Goal: Task Accomplishment & Management: Complete application form

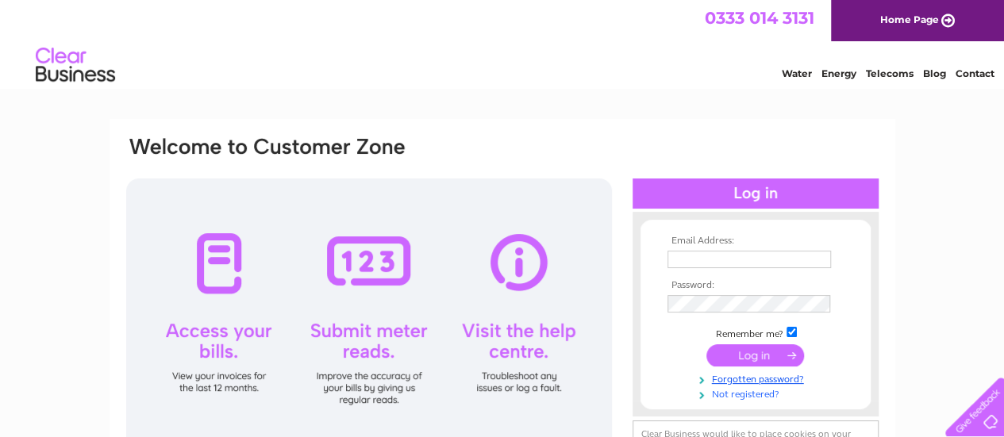
click at [746, 394] on link "Not registered?" at bounding box center [757, 393] width 180 height 15
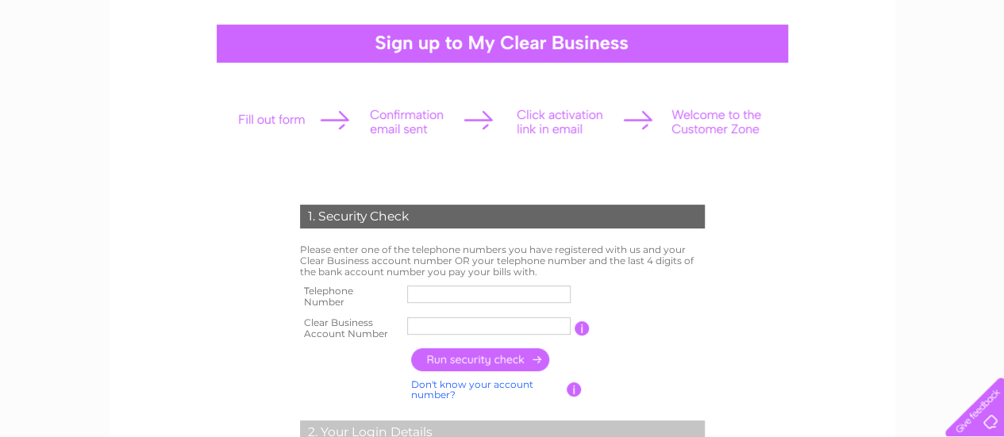
scroll to position [159, 0]
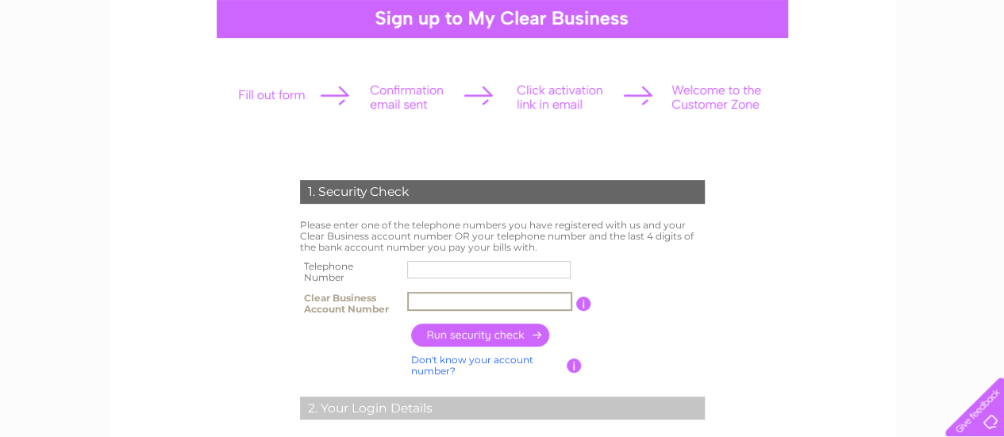
click at [433, 302] on input "text" at bounding box center [489, 301] width 165 height 19
drag, startPoint x: 478, startPoint y: 302, endPoint x: 399, endPoint y: 302, distance: 78.6
click at [399, 302] on tr "Clear Business Account Number CB3029418 You will find your account number on th…" at bounding box center [502, 304] width 413 height 32
type input "30294185"
click at [432, 274] on input "text" at bounding box center [489, 269] width 165 height 19
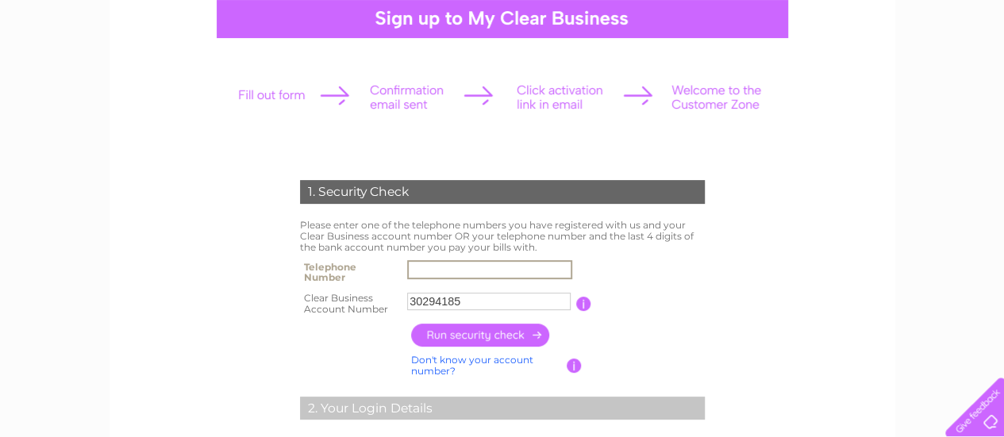
type input "07359325179"
click at [478, 332] on input "button" at bounding box center [481, 335] width 140 height 23
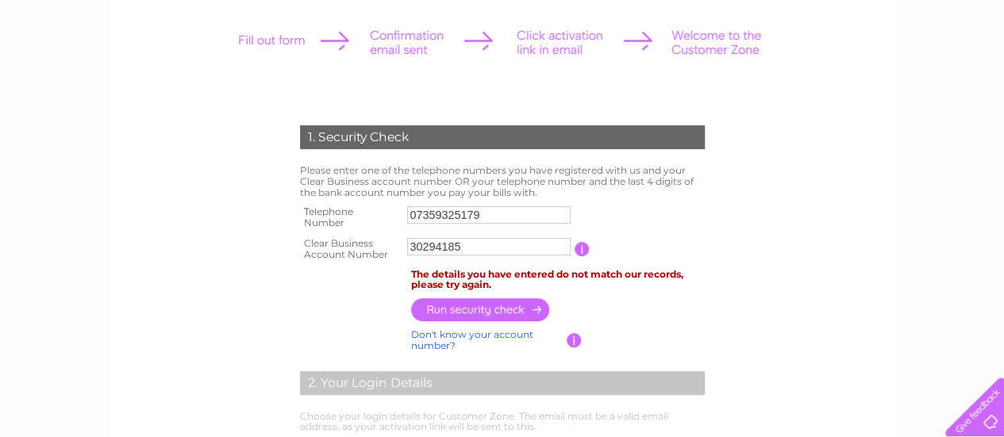
scroll to position [238, 0]
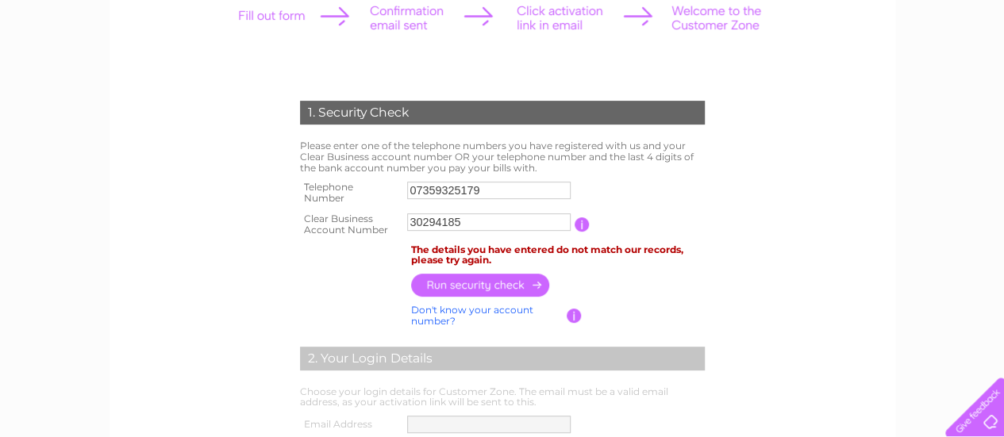
click at [465, 310] on link "Don't know your account number?" at bounding box center [472, 315] width 122 height 23
click at [465, 310] on link "Don't know your bank account number?" at bounding box center [485, 315] width 148 height 23
click at [465, 310] on link "Don't know your account number?" at bounding box center [472, 315] width 122 height 23
click at [465, 310] on link "Don't know your bank account number?" at bounding box center [485, 315] width 148 height 23
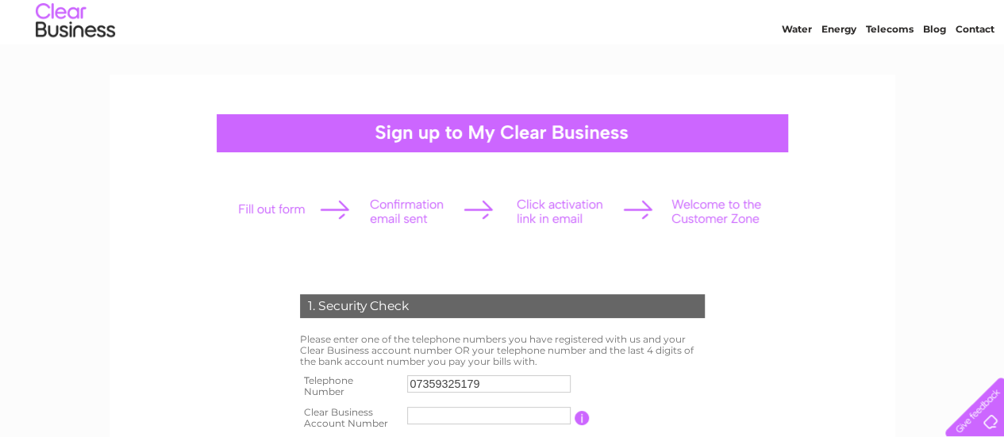
scroll to position [0, 0]
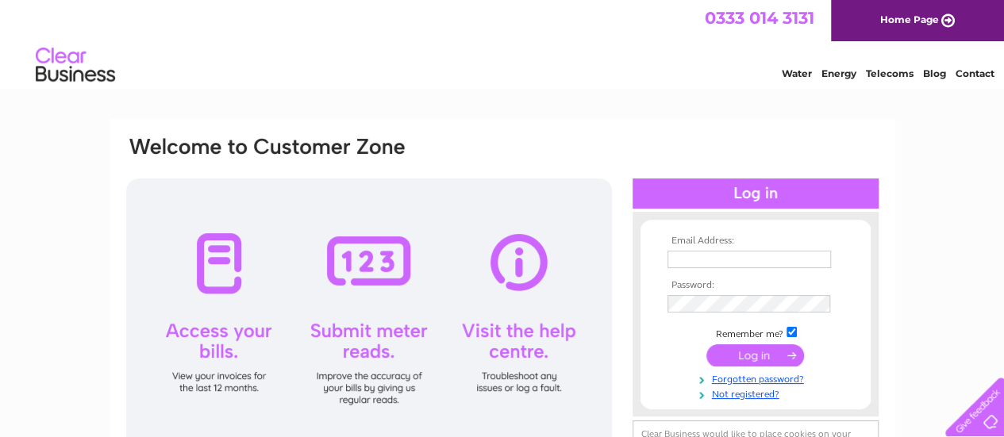
click at [967, 76] on link "Contact" at bounding box center [974, 73] width 39 height 12
